Goal: Information Seeking & Learning: Learn about a topic

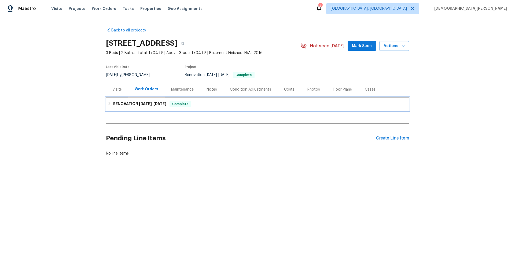
click at [156, 99] on div "RENOVATION [DATE] - [DATE] Complete" at bounding box center [257, 103] width 303 height 13
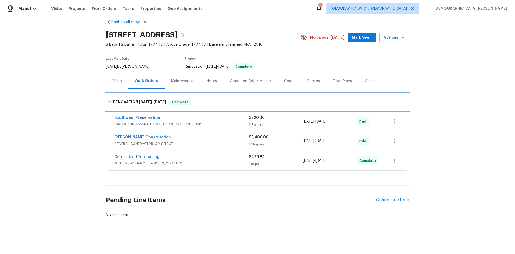
scroll to position [13, 0]
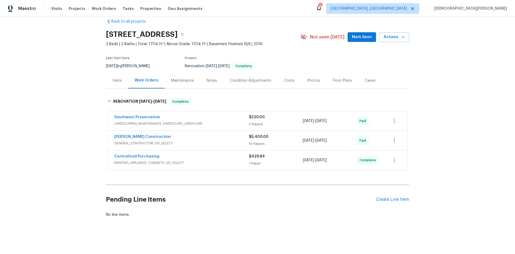
click at [180, 140] on span "GENERAL_CONTRACTOR, OD_SELECT" at bounding box center [181, 142] width 135 height 5
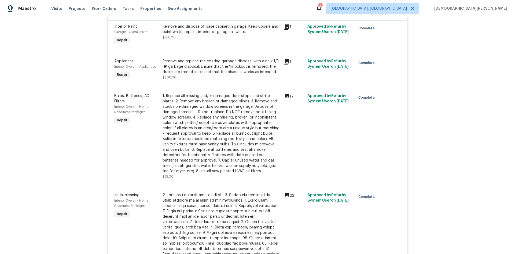
scroll to position [356, 0]
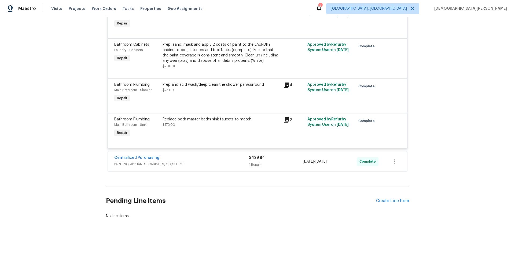
click at [192, 155] on div "Centralized Purchasing" at bounding box center [181, 158] width 135 height 6
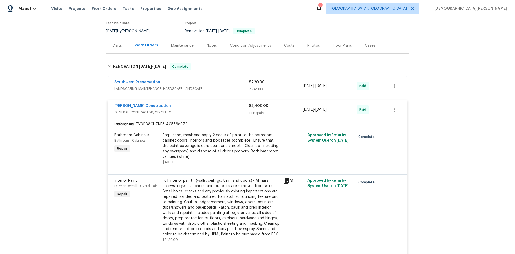
scroll to position [38, 0]
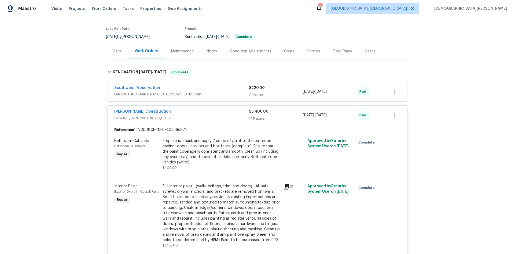
click at [212, 91] on div "Southwest Preservation" at bounding box center [181, 88] width 135 height 6
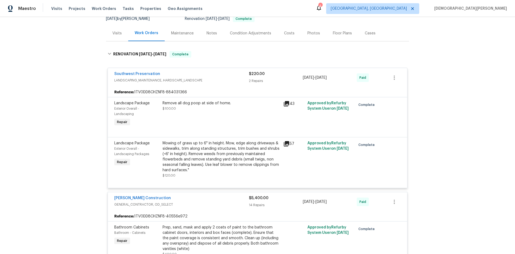
scroll to position [65, 0]
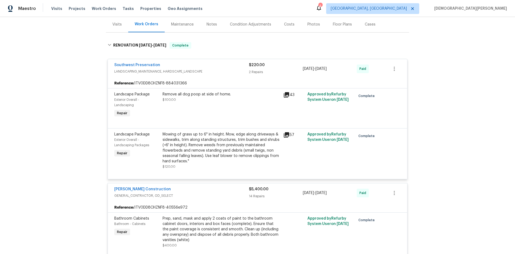
click at [286, 93] on icon at bounding box center [286, 94] width 5 height 5
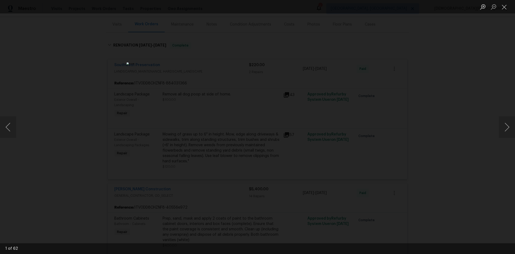
click at [412, 91] on div "Lightbox" at bounding box center [257, 127] width 515 height 254
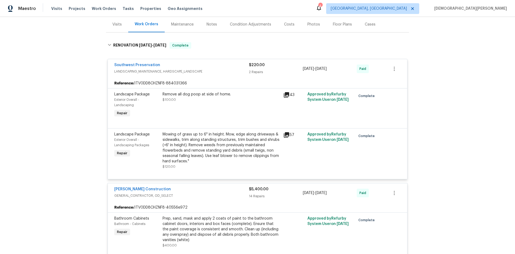
click at [118, 25] on div "Visits" at bounding box center [116, 24] width 9 height 5
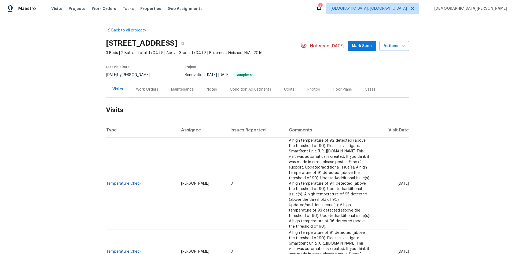
click at [154, 94] on div "Work Orders" at bounding box center [147, 89] width 35 height 16
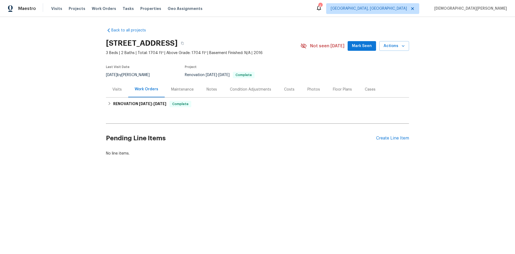
click at [179, 88] on div "Maintenance" at bounding box center [182, 89] width 23 height 5
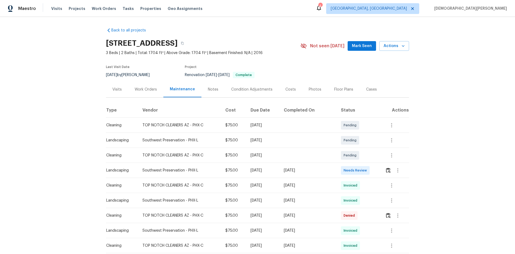
click at [214, 90] on div "Notes" at bounding box center [213, 89] width 10 height 5
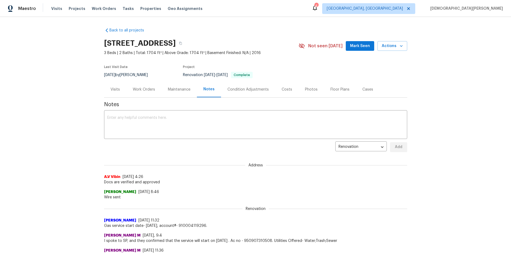
click at [238, 92] on div "Condition Adjustments" at bounding box center [248, 89] width 54 height 16
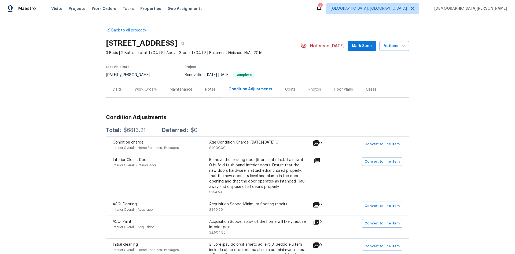
click at [285, 87] on div "Costs" at bounding box center [290, 89] width 10 height 5
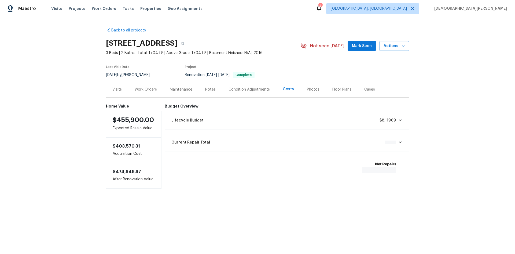
click at [304, 85] on div "Photos" at bounding box center [314, 89] width 26 height 16
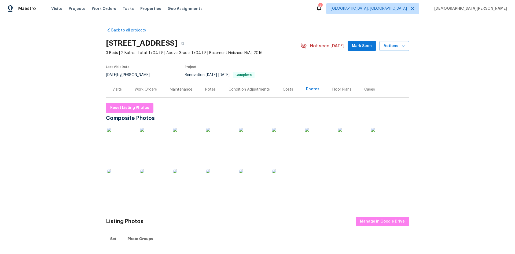
click at [188, 90] on div "Maintenance" at bounding box center [181, 89] width 23 height 5
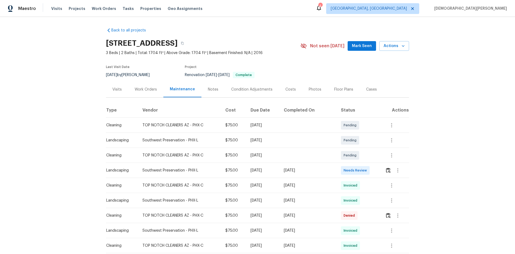
click at [155, 89] on div "Work Orders" at bounding box center [145, 89] width 35 height 16
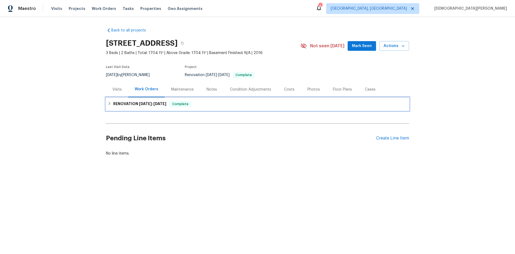
click at [157, 103] on span "4/30/25" at bounding box center [160, 104] width 13 height 4
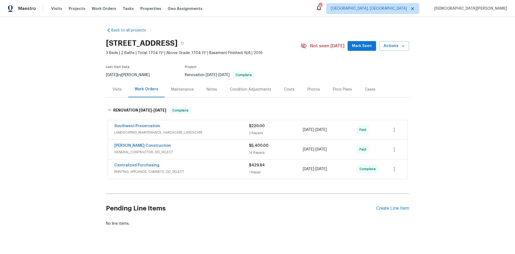
click at [103, 83] on div "Back to all projects 10531 E Nopal Ave, Mesa, AZ 85209 3 Beds | 2 Baths | Total…" at bounding box center [257, 135] width 515 height 237
click at [106, 85] on div "Visits" at bounding box center [117, 89] width 22 height 16
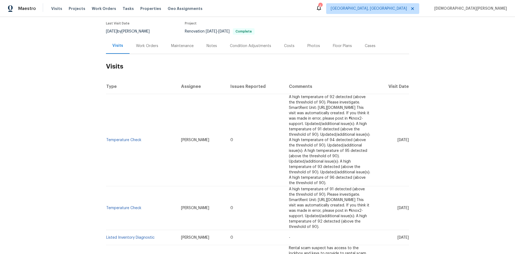
scroll to position [18, 0]
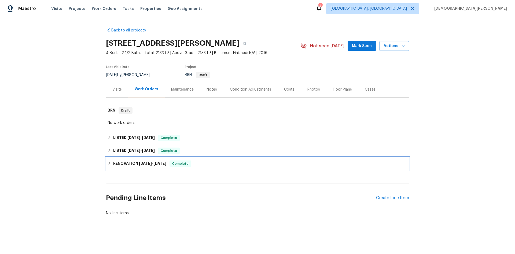
click at [145, 162] on span "[DATE]" at bounding box center [145, 163] width 13 height 4
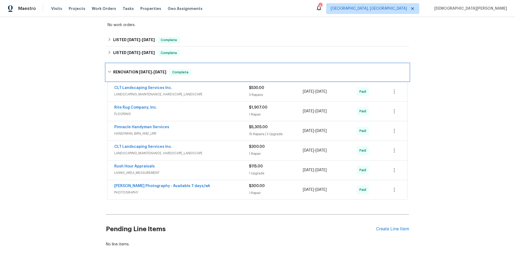
scroll to position [107, 0]
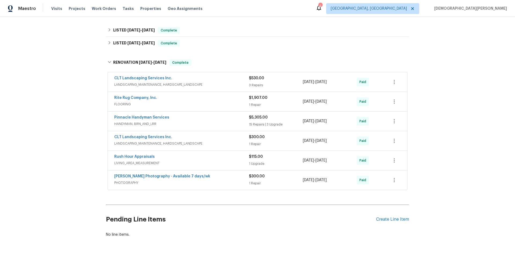
click at [210, 123] on span "HANDYMAN, BRN_AND_LRR" at bounding box center [181, 123] width 135 height 5
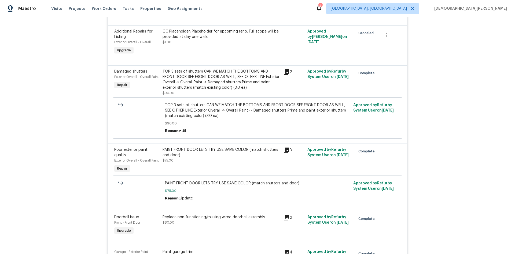
scroll to position [456, 0]
click at [285, 152] on icon at bounding box center [286, 149] width 5 height 5
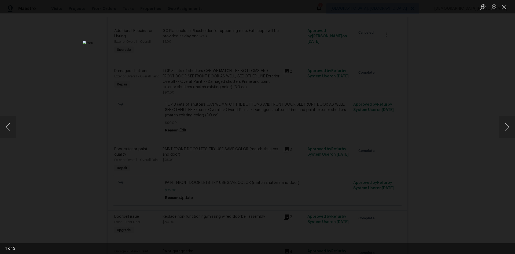
click at [387, 153] on div "Lightbox" at bounding box center [257, 127] width 515 height 254
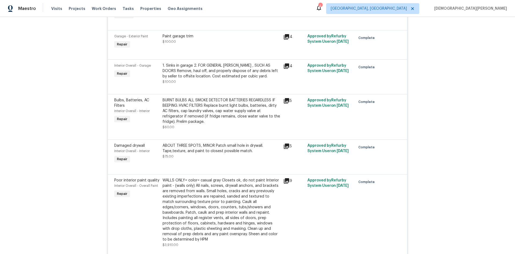
scroll to position [698, 0]
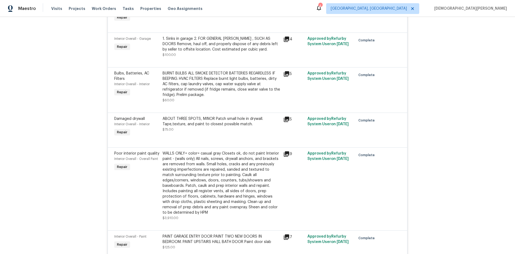
click at [242, 174] on div "WALLS ONLY= color= casual gray Closets ok, do not paint Interior paint - (walls…" at bounding box center [222, 183] width 118 height 64
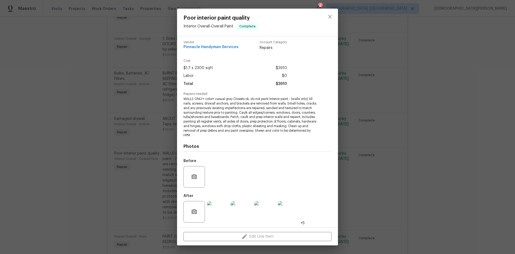
scroll to position [3, 0]
click at [227, 208] on img at bounding box center [217, 210] width 21 height 21
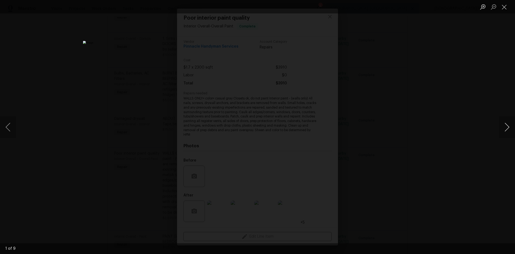
click at [502, 130] on button "Next image" at bounding box center [507, 126] width 16 height 21
click at [502, 131] on button "Next image" at bounding box center [507, 126] width 16 height 21
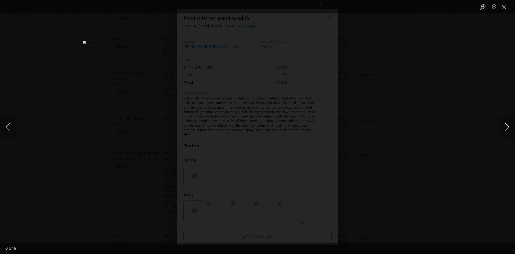
click at [502, 131] on button "Next image" at bounding box center [507, 126] width 16 height 21
click at [368, 130] on div "Lightbox" at bounding box center [257, 127] width 515 height 254
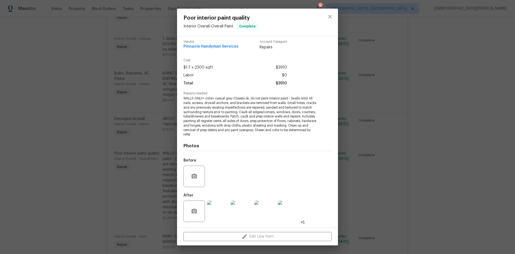
click at [388, 153] on div "Poor interior paint quality Interior Overall - Overall Paint Complete Vendor Pi…" at bounding box center [257, 127] width 515 height 254
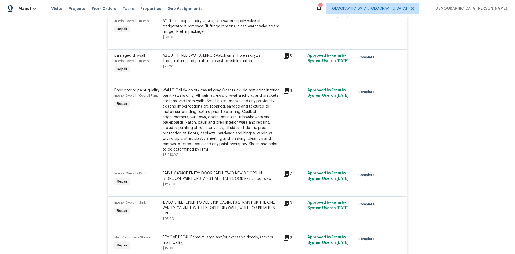
scroll to position [752, 0]
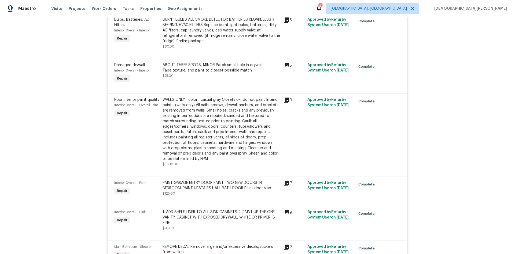
click at [241, 151] on div "WALLS ONLY= color= casual gray Closets ok, do not paint Interior paint - (walls…" at bounding box center [222, 129] width 118 height 64
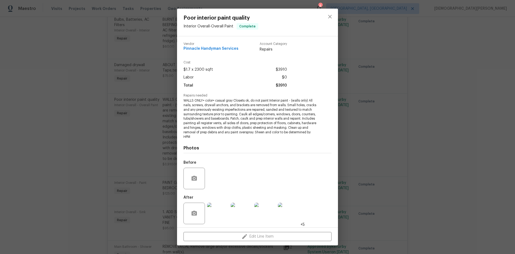
scroll to position [0, 0]
drag, startPoint x: 333, startPoint y: 13, endPoint x: 237, endPoint y: 56, distance: 105.1
click at [261, 53] on div "Poor interior paint quality Interior Overall - Overall Paint Complete Vendor Pi…" at bounding box center [257, 127] width 161 height 237
click at [223, 51] on span "Pinnacle Handyman Services" at bounding box center [211, 49] width 55 height 4
click at [219, 47] on span "Pinnacle Handyman Services" at bounding box center [211, 49] width 55 height 4
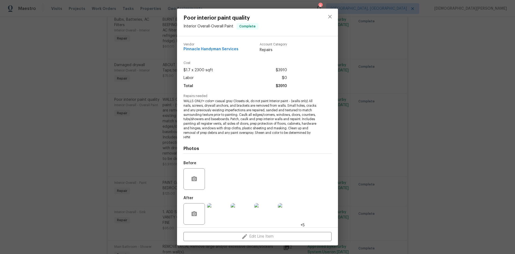
click at [221, 49] on span "Pinnacle Handyman Services" at bounding box center [211, 49] width 55 height 4
drag, startPoint x: 258, startPoint y: 23, endPoint x: 245, endPoint y: 17, distance: 14.6
click at [255, 21] on div "Poor interior paint quality Interior Overall - Overall Paint Complete" at bounding box center [221, 22] width 88 height 27
click at [245, 17] on span "Poor interior paint quality" at bounding box center [221, 18] width 75 height 6
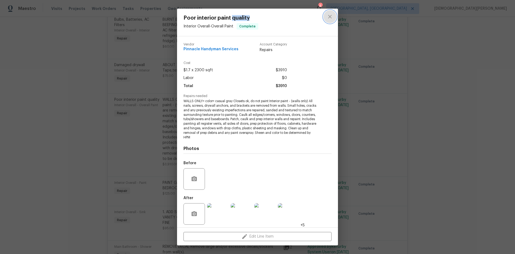
drag, startPoint x: 335, startPoint y: 19, endPoint x: 329, endPoint y: 25, distance: 8.6
click at [335, 19] on button "close" at bounding box center [330, 16] width 13 height 13
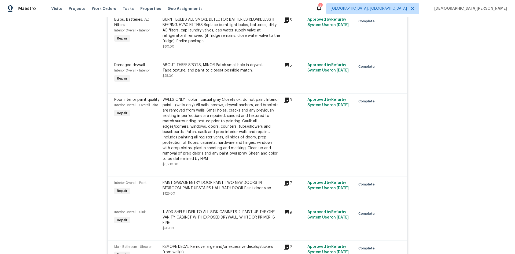
click at [366, 99] on span "Complete" at bounding box center [368, 101] width 19 height 5
click at [190, 114] on div "WALLS ONLY= color= casual gray Closets ok, do not paint Interior paint - (walls…" at bounding box center [222, 129] width 118 height 64
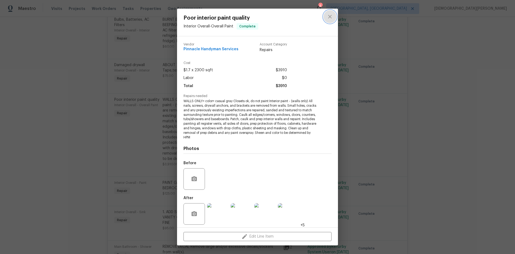
click at [329, 16] on icon "close" at bounding box center [329, 16] width 3 height 3
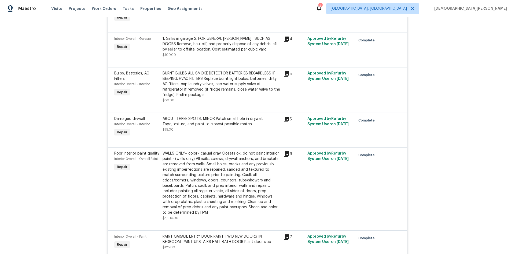
scroll to position [644, 0]
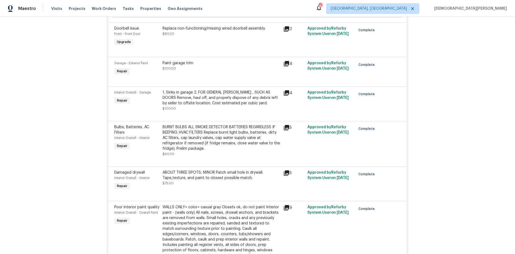
click at [148, 207] on span "Poor interior paint quality" at bounding box center [136, 207] width 45 height 4
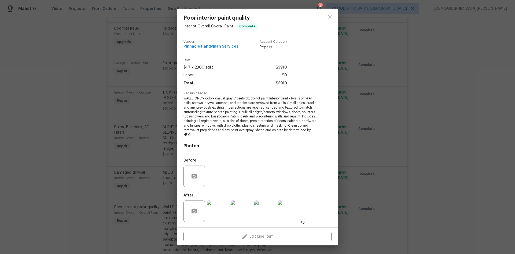
scroll to position [0, 0]
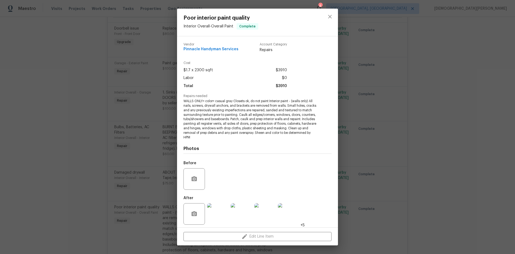
click at [195, 51] on span "Pinnacle Handyman Services" at bounding box center [211, 49] width 55 height 4
click at [331, 13] on button "close" at bounding box center [330, 16] width 13 height 13
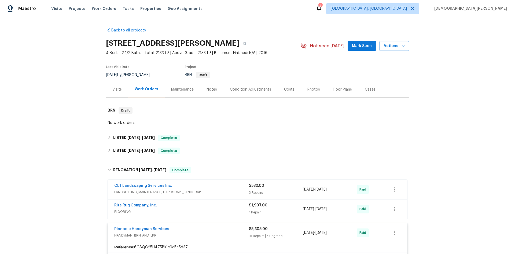
click at [187, 90] on div "Maintenance" at bounding box center [182, 89] width 23 height 5
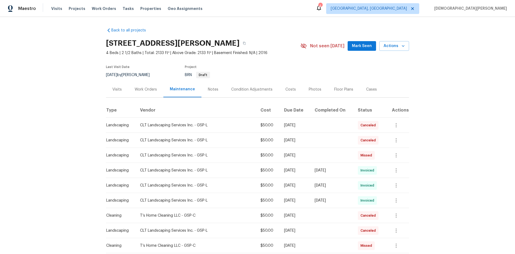
click at [119, 87] on div "Visits" at bounding box center [116, 89] width 9 height 5
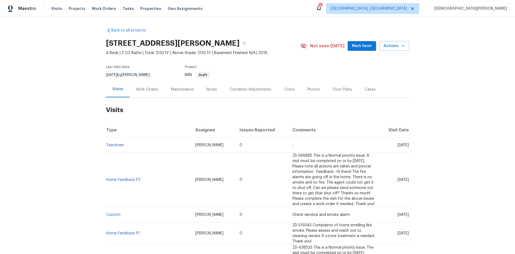
click at [289, 89] on div "Costs" at bounding box center [289, 89] width 10 height 5
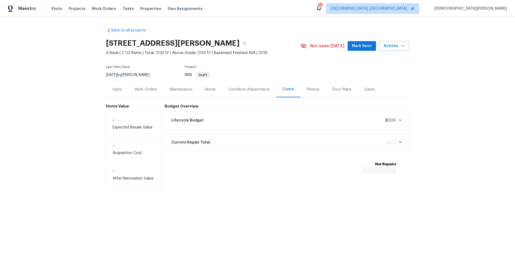
click at [307, 91] on div "Photos" at bounding box center [313, 89] width 13 height 5
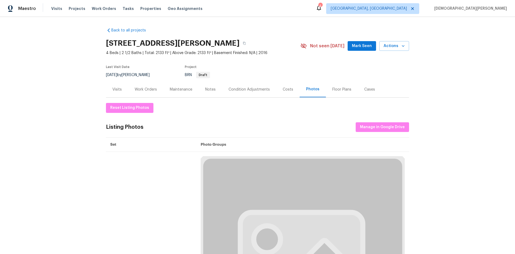
click at [247, 87] on div "Condition Adjustments" at bounding box center [249, 89] width 41 height 5
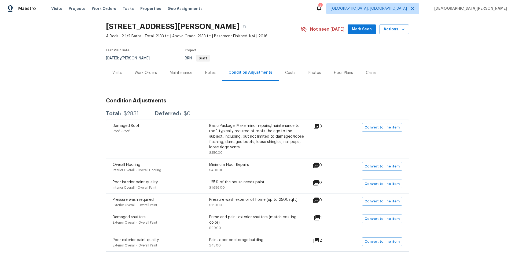
scroll to position [107, 0]
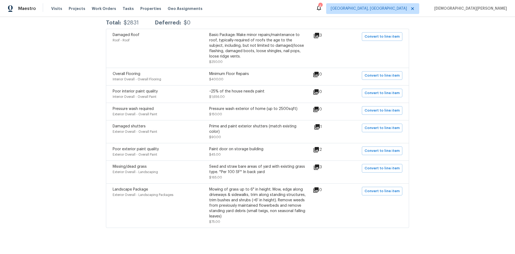
click at [222, 93] on div "~25% of the house needs paint" at bounding box center [257, 91] width 97 height 5
click at [140, 90] on span "Poor interior paint quality" at bounding box center [135, 91] width 45 height 4
click at [244, 91] on div "~25% of the house needs paint" at bounding box center [257, 91] width 97 height 5
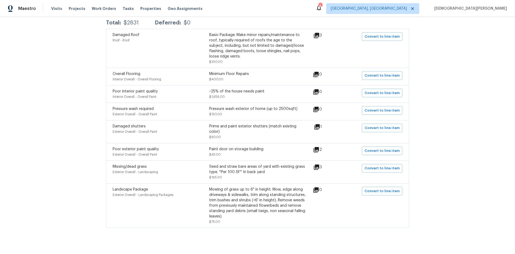
click at [315, 91] on icon at bounding box center [316, 92] width 6 height 6
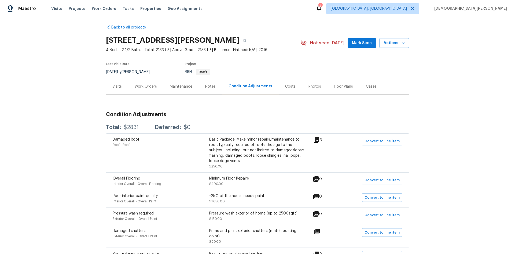
scroll to position [0, 0]
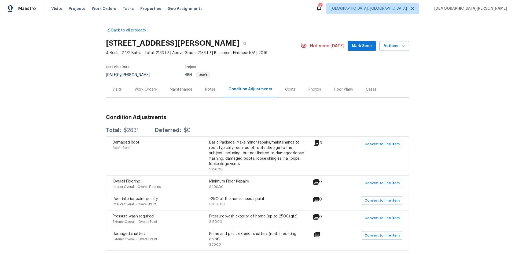
click at [209, 92] on div "Notes" at bounding box center [210, 89] width 10 height 5
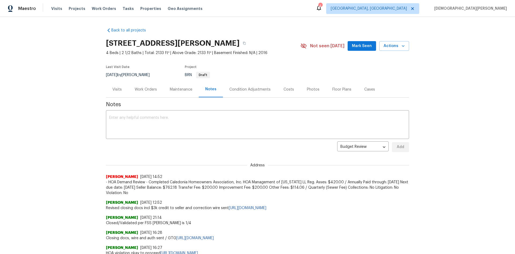
click at [365, 91] on div "Cases" at bounding box center [370, 89] width 11 height 5
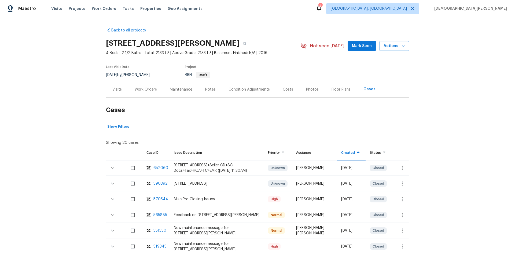
click at [334, 95] on div "Floor Plans" at bounding box center [341, 89] width 32 height 16
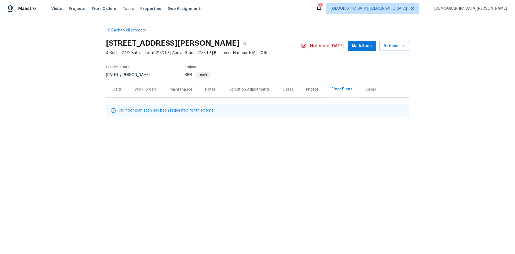
click at [307, 89] on div "Photos" at bounding box center [312, 89] width 13 height 5
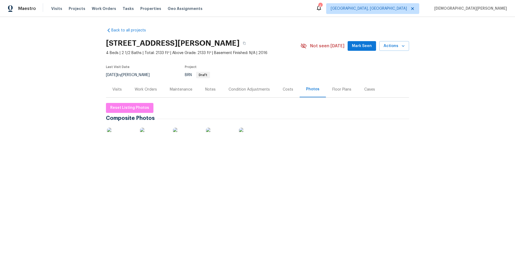
click at [289, 89] on div "Costs" at bounding box center [288, 89] width 10 height 5
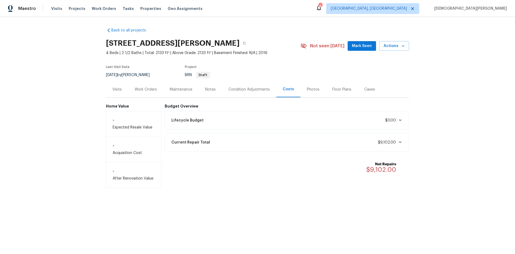
click at [184, 94] on div "Maintenance" at bounding box center [180, 89] width 35 height 16
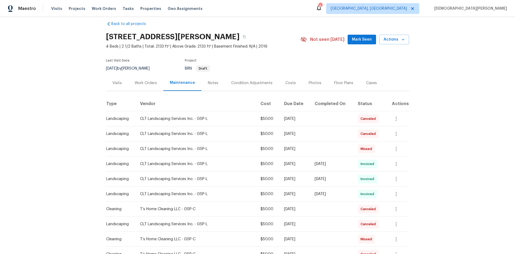
click at [135, 77] on div "Work Orders" at bounding box center [145, 83] width 35 height 16
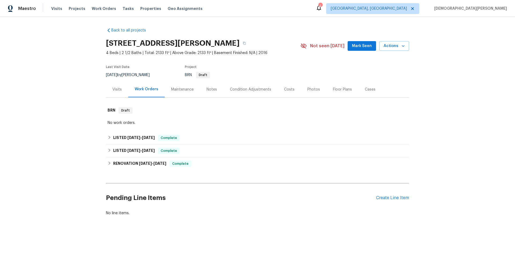
scroll to position [2, 0]
click at [140, 148] on span "[DATE] - [DATE]" at bounding box center [141, 150] width 27 height 4
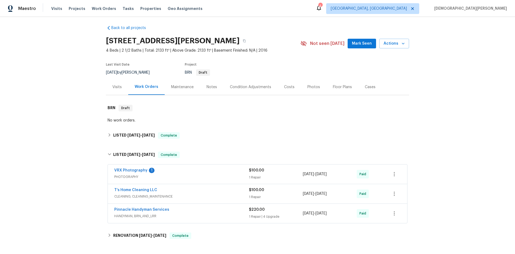
click at [190, 196] on span "CLEANING, CLEANING_MAINTENANCE" at bounding box center [181, 196] width 135 height 5
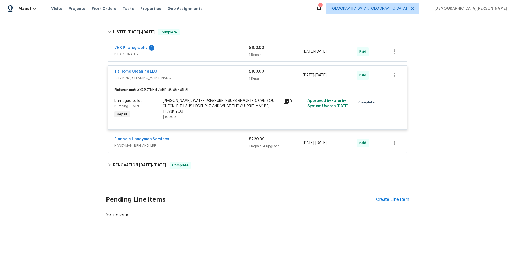
scroll to position [129, 0]
click at [156, 163] on span "[DATE]" at bounding box center [160, 165] width 13 height 4
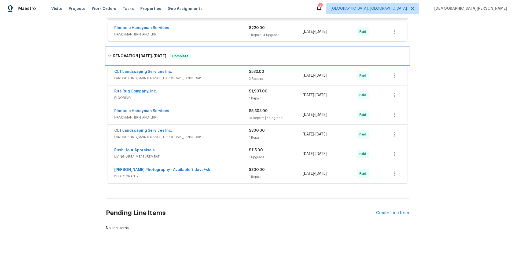
scroll to position [227, 0]
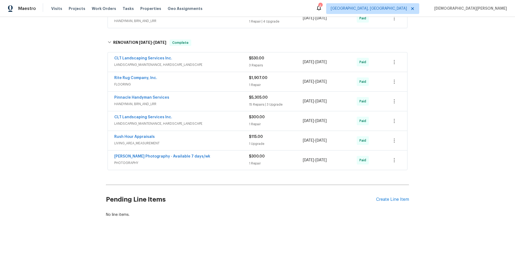
click at [255, 95] on div "$5,305.00" at bounding box center [276, 97] width 54 height 5
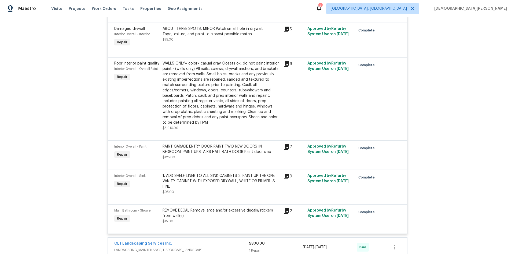
scroll to position [901, 0]
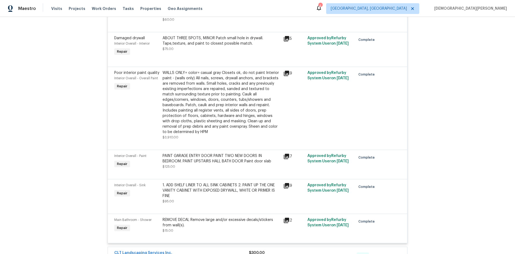
click at [284, 153] on icon at bounding box center [287, 156] width 6 height 6
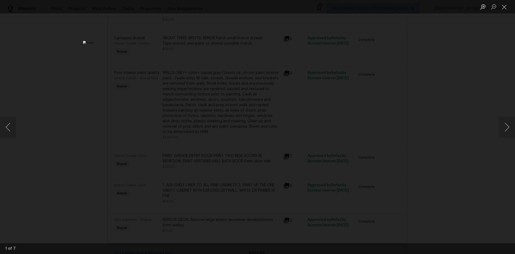
click at [492, 127] on div "Lightbox" at bounding box center [257, 127] width 515 height 254
click at [506, 125] on button "Next image" at bounding box center [507, 126] width 16 height 21
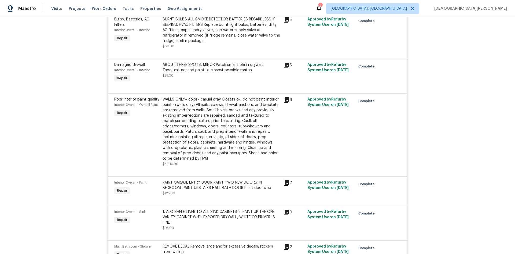
scroll to position [874, 0]
click at [279, 101] on div "WALLS ONLY= color= casual gray Closets ok, do not paint Interior paint - (walls…" at bounding box center [221, 131] width 121 height 73
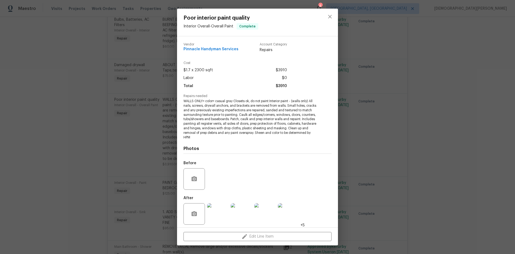
click at [250, 207] on img at bounding box center [241, 213] width 21 height 21
